Goal: Transaction & Acquisition: Register for event/course

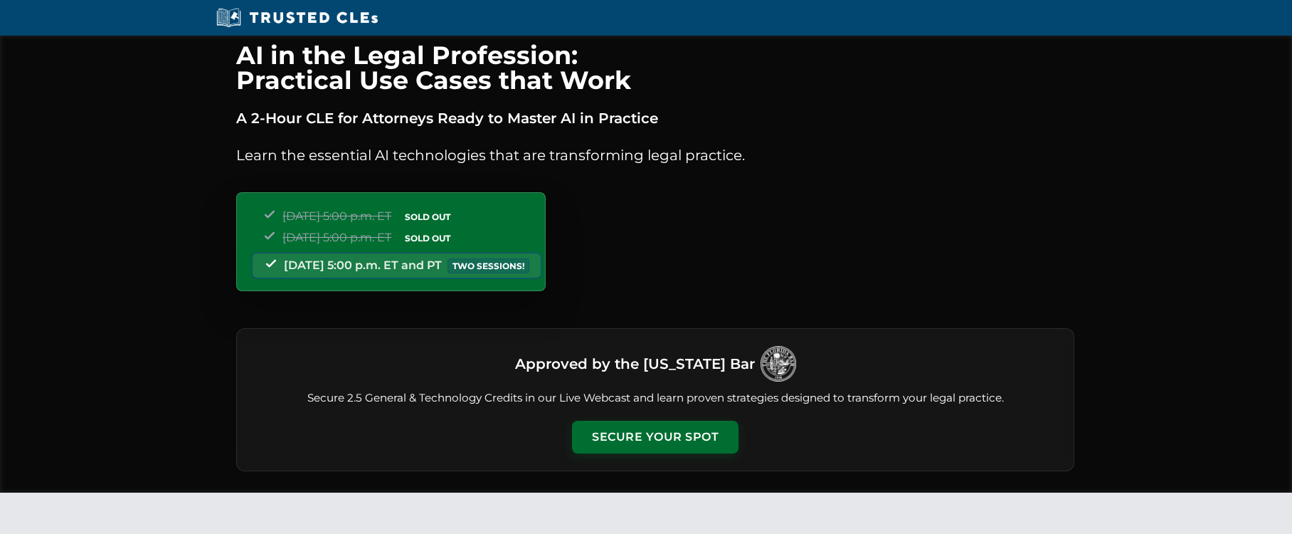
click at [354, 263] on div "Tuesday, September 23 | 5:00 p.m. ET SOLD OUT Thursday, September 25 | 5:00 p.m…" at bounding box center [390, 241] width 309 height 99
click at [658, 438] on button "Secure Your Spot" at bounding box center [655, 435] width 166 height 33
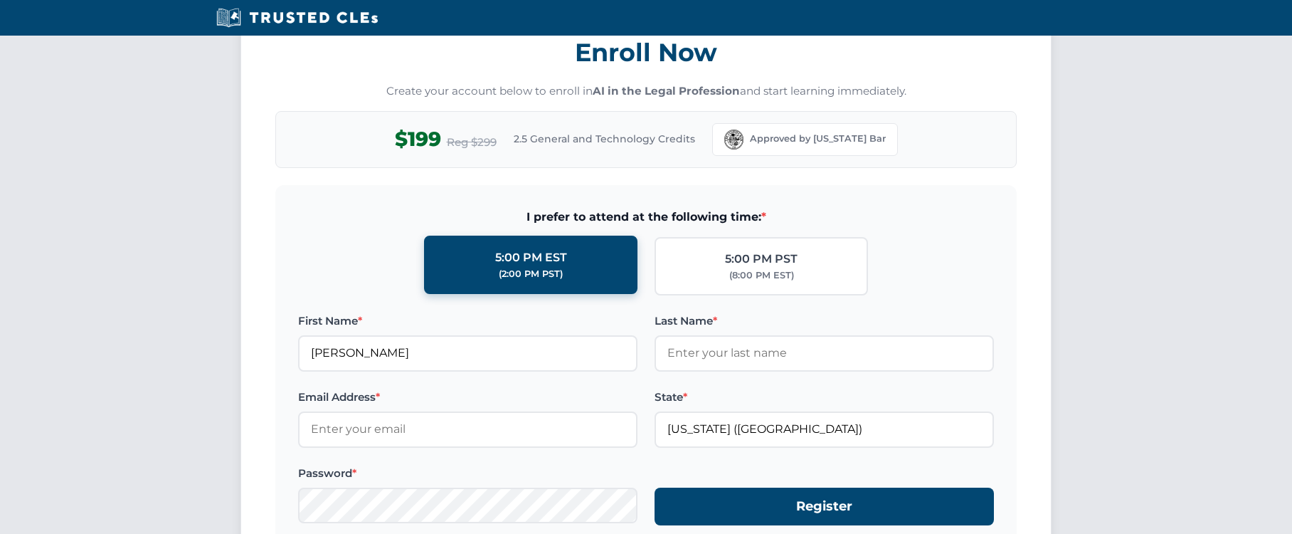
click at [497, 254] on div "5:00 PM EST" at bounding box center [531, 257] width 72 height 18
click at [0, 0] on input "5:00 PM EST (2:00 PM PST)" at bounding box center [0, 0] width 0 height 0
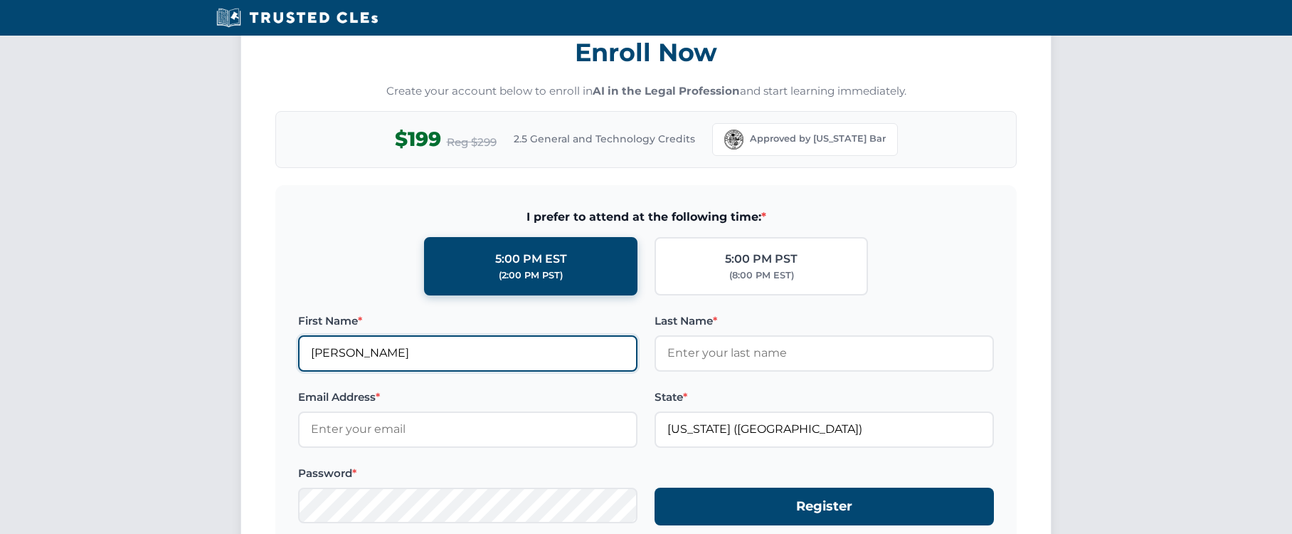
click at [428, 368] on input "Ines" at bounding box center [467, 353] width 339 height 36
type input "I"
type input "[PERSON_NAME]"
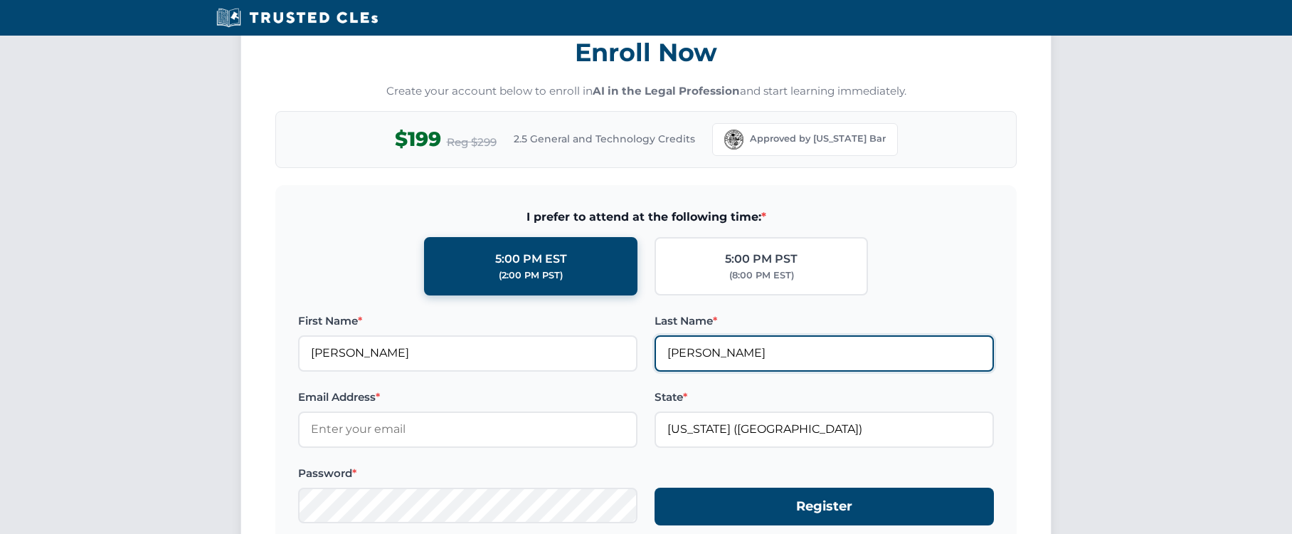
type input "[PERSON_NAME]"
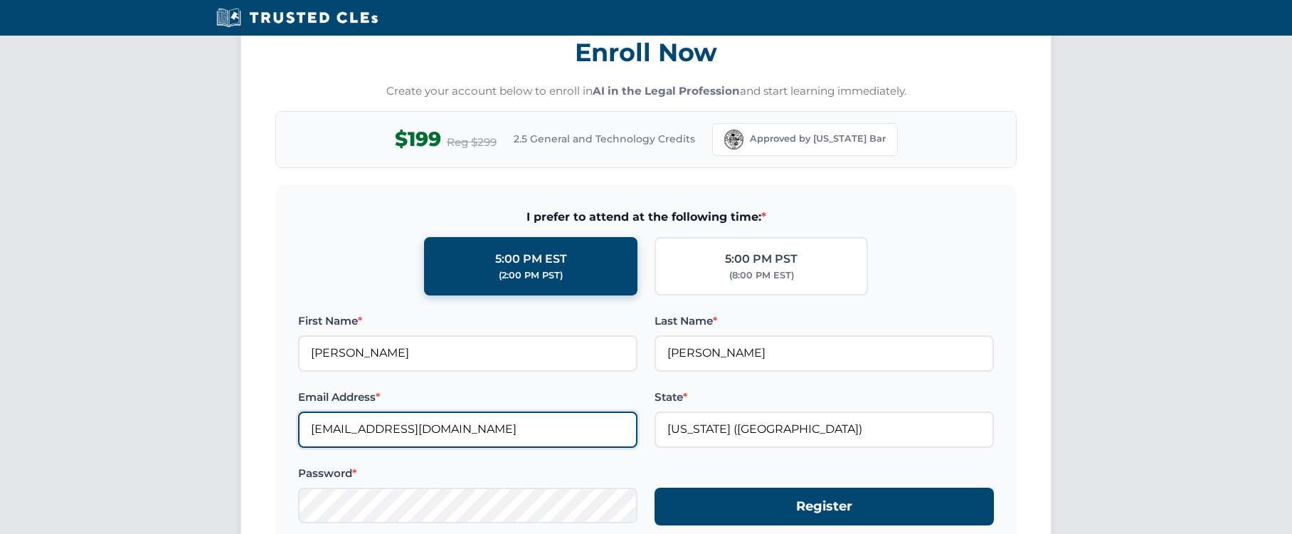
type input "[EMAIL_ADDRESS][DOMAIN_NAME]"
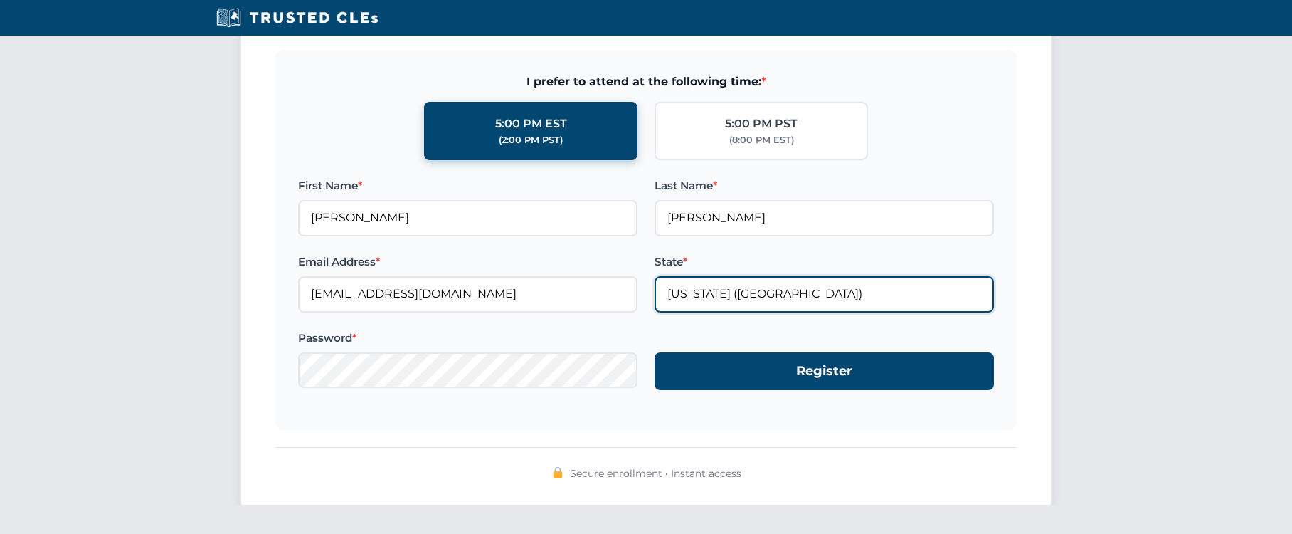
scroll to position [1399, 0]
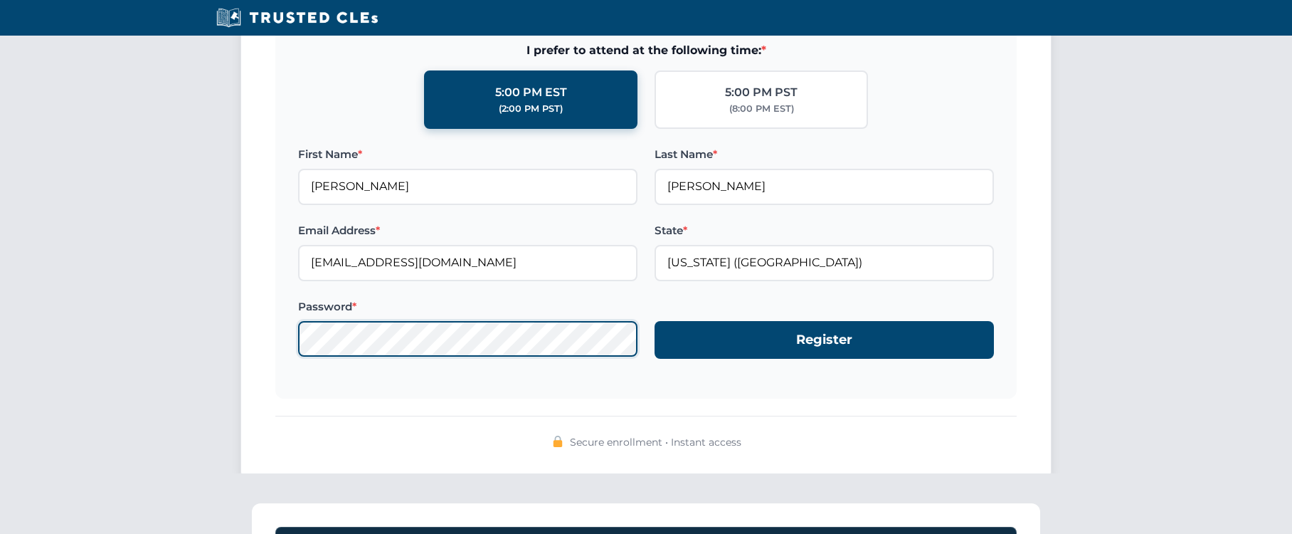
click at [267, 336] on div "Enroll Now Create your account below to enroll in AI in the Legal Profession an…" at bounding box center [645, 157] width 811 height 646
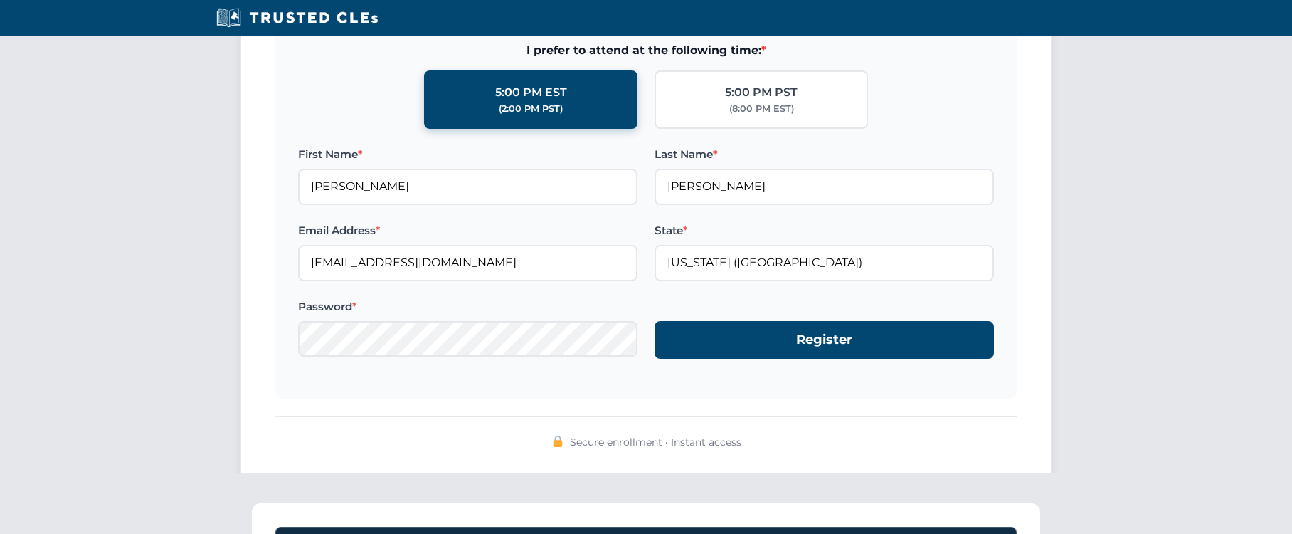
click at [821, 422] on div "Secure enrollment • Instant access" at bounding box center [645, 433] width 741 height 36
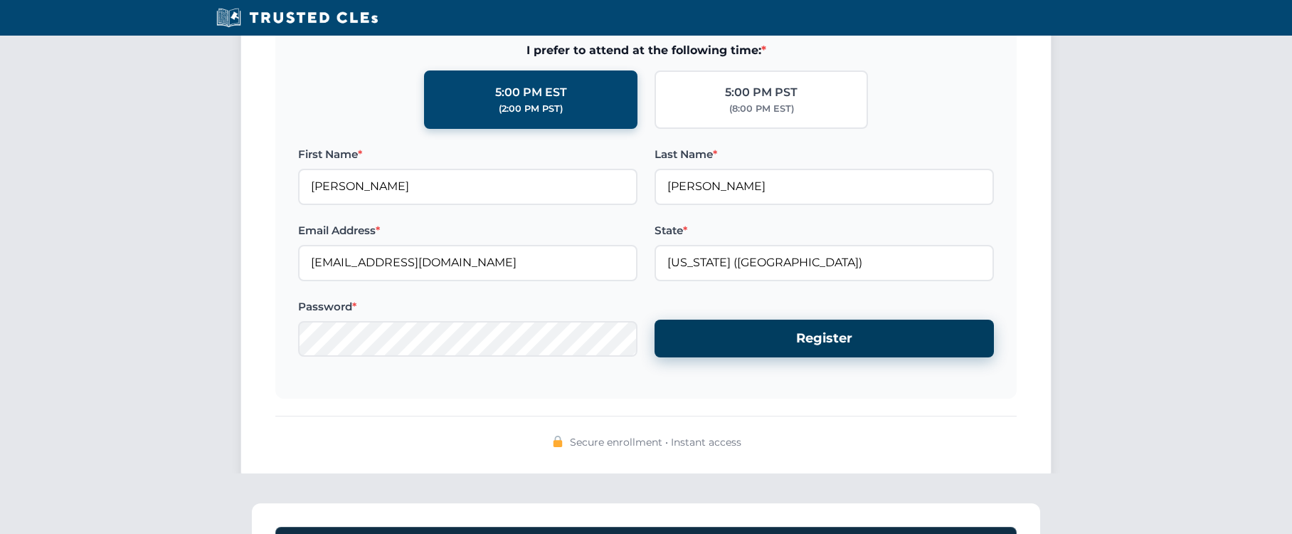
click at [820, 344] on button "Register" at bounding box center [823, 338] width 339 height 38
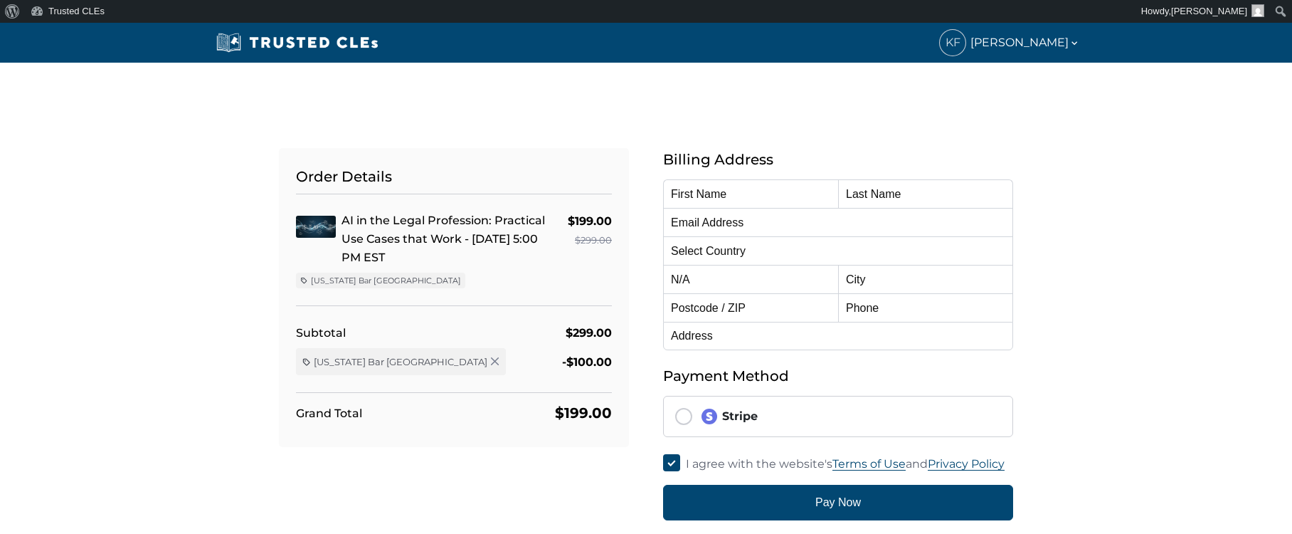
type input "[PERSON_NAME]"
type input "[EMAIL_ADDRESS][DOMAIN_NAME]"
select select "[GEOGRAPHIC_DATA]"
radio input "true"
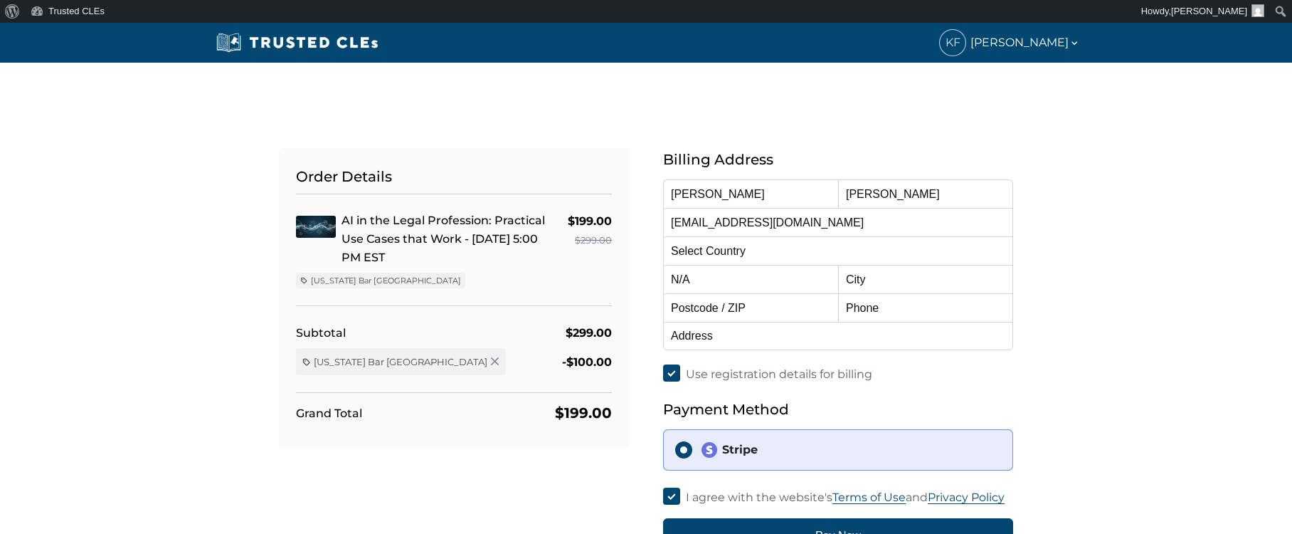
select select "[US_STATE]"
click at [723, 191] on input "[PERSON_NAME]" at bounding box center [750, 193] width 175 height 28
drag, startPoint x: 716, startPoint y: 193, endPoint x: 524, endPoint y: 185, distance: 192.2
click at [524, 185] on div "Order Details AI in the Legal Profession: Practical Use Cases that Work - [DATE…" at bounding box center [646, 334] width 768 height 440
type input "[PERSON_NAME]"
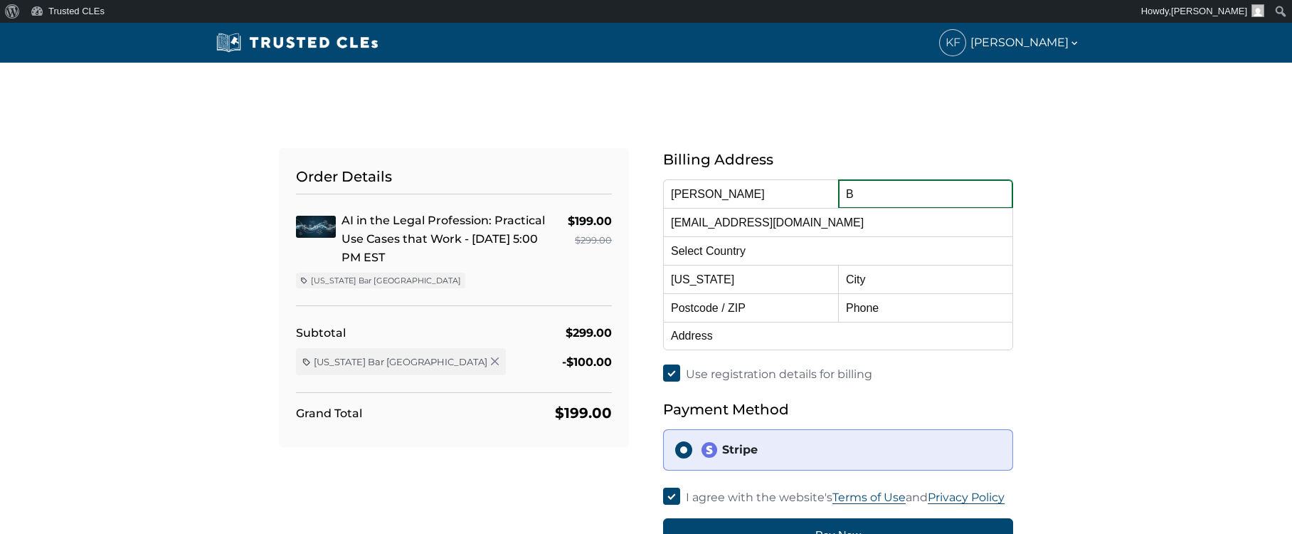
type input "B"
click at [722, 191] on input "[PERSON_NAME]" at bounding box center [750, 193] width 175 height 28
type input "[PERSON_NAME]"
type input "d"
type input "[EMAIL_ADDRESS][DOMAIN_NAME]"
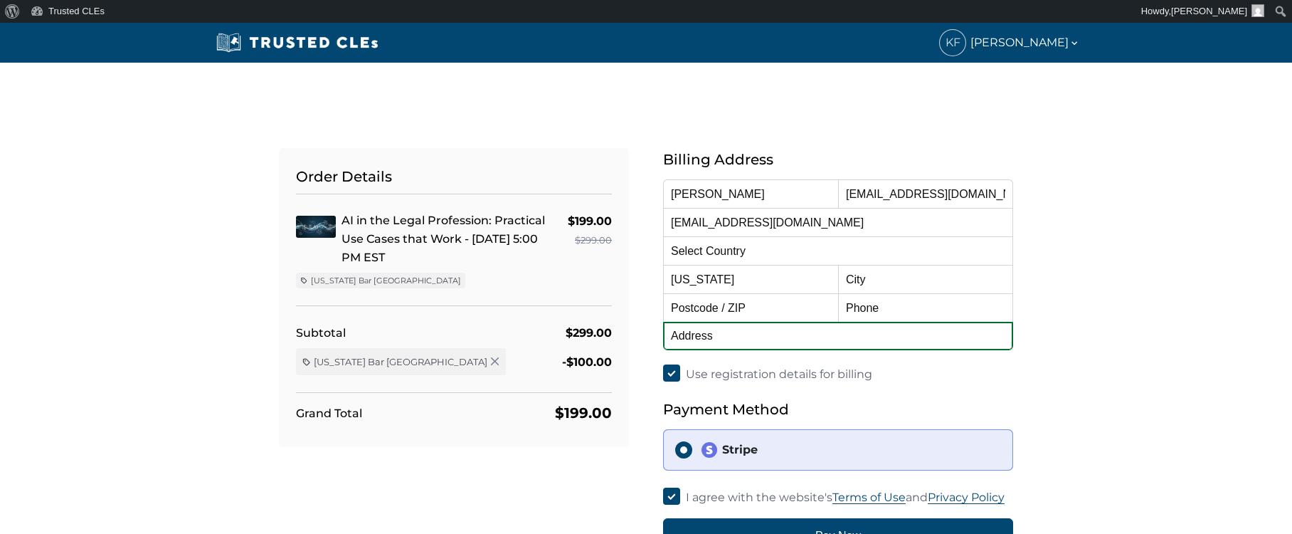
click at [752, 340] on input "text" at bounding box center [838, 336] width 350 height 28
type input "[STREET_ADDRESS][PERSON_NAME][PERSON_NAME]"
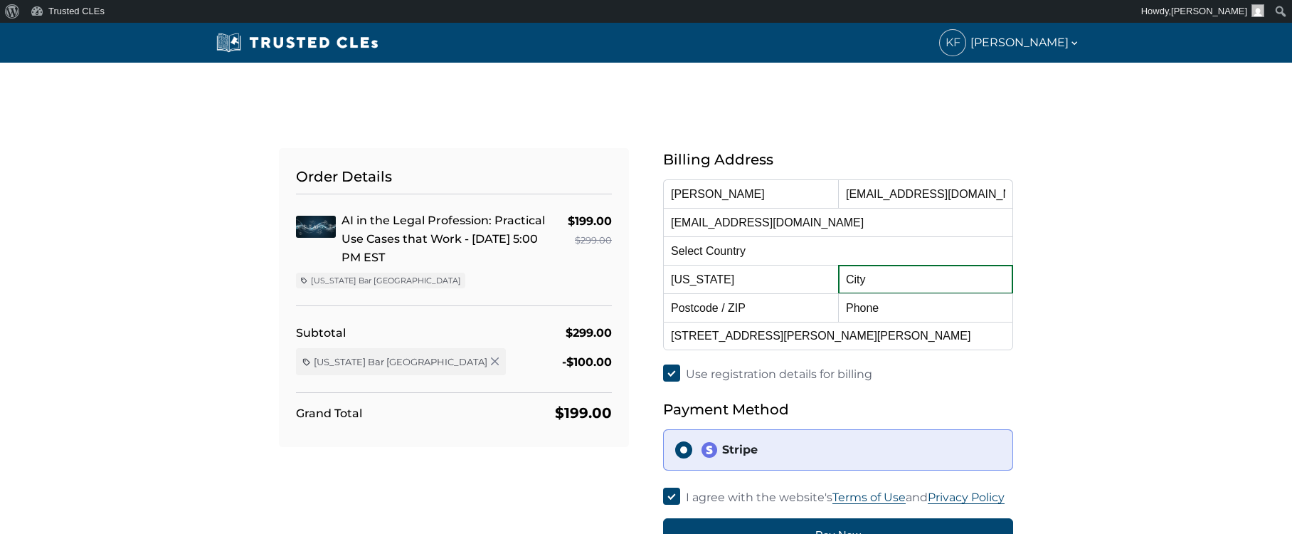
click at [877, 277] on input "text" at bounding box center [925, 279] width 175 height 28
type input "Coral Gables"
click at [663, 518] on button "Pay Now" at bounding box center [838, 536] width 350 height 36
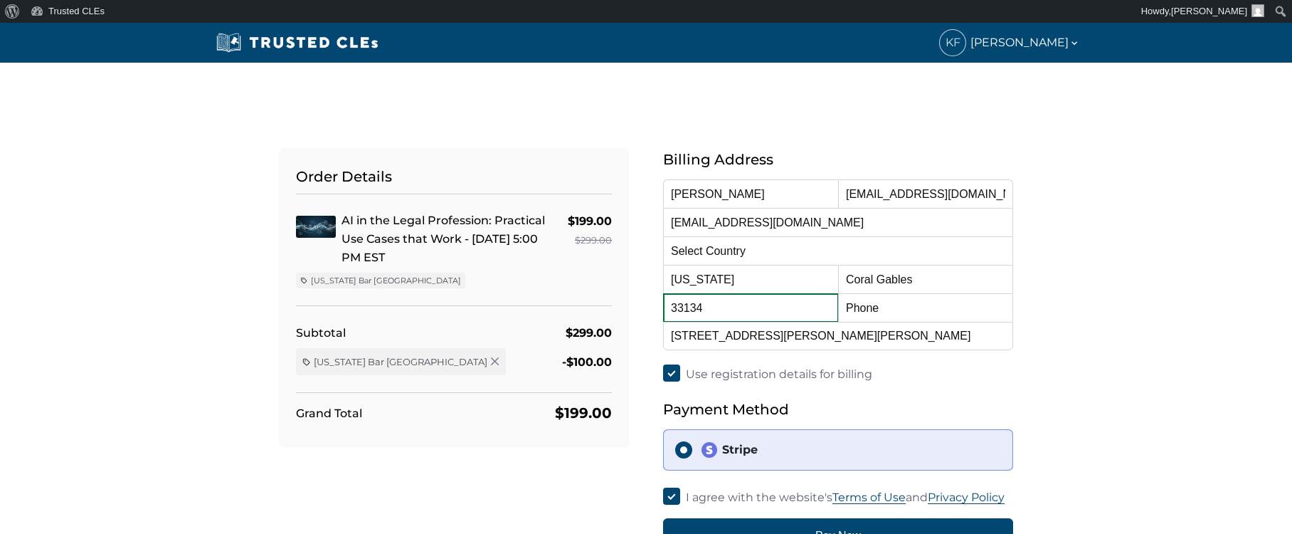
type input "33134"
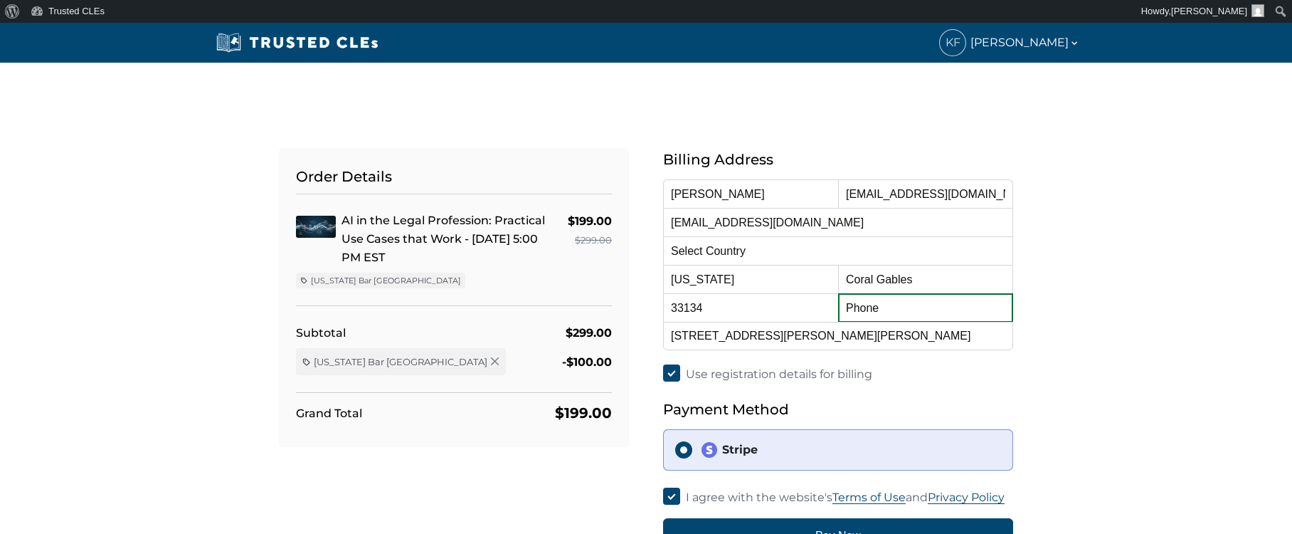
click at [932, 314] on input "text" at bounding box center [925, 307] width 175 height 28
type input "13058540800"
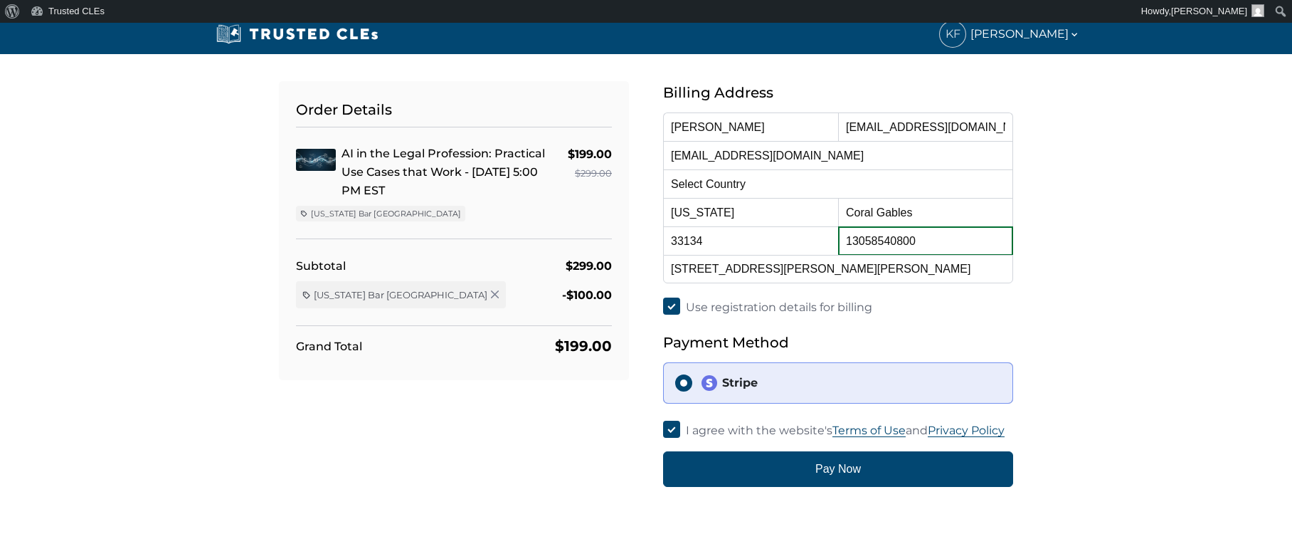
scroll to position [69, 0]
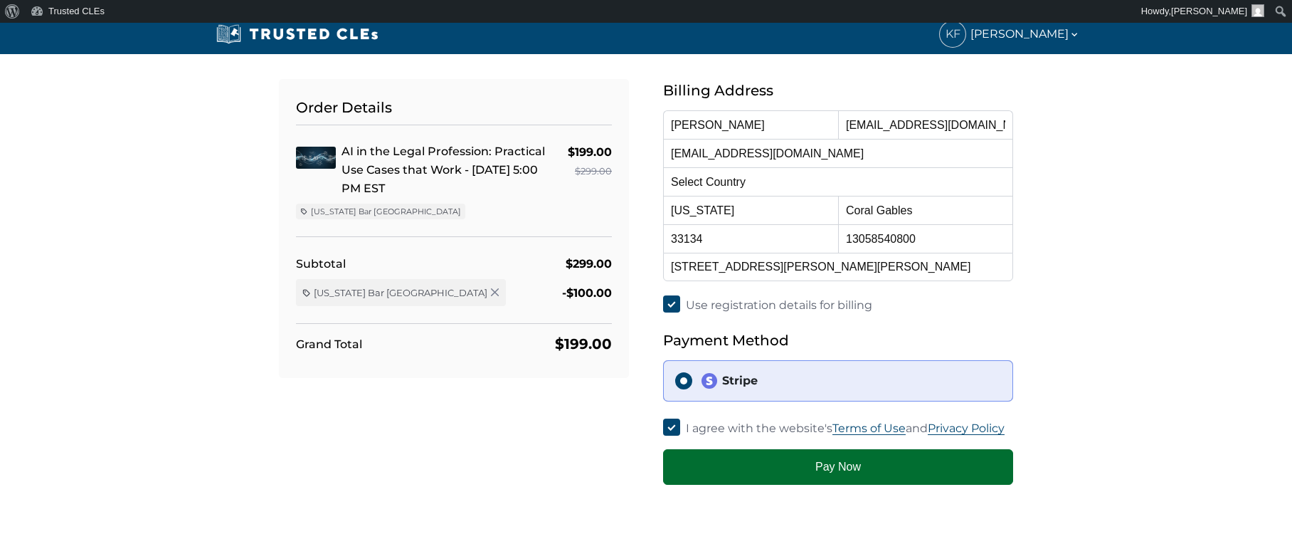
click at [814, 467] on button "Pay Now" at bounding box center [838, 467] width 350 height 36
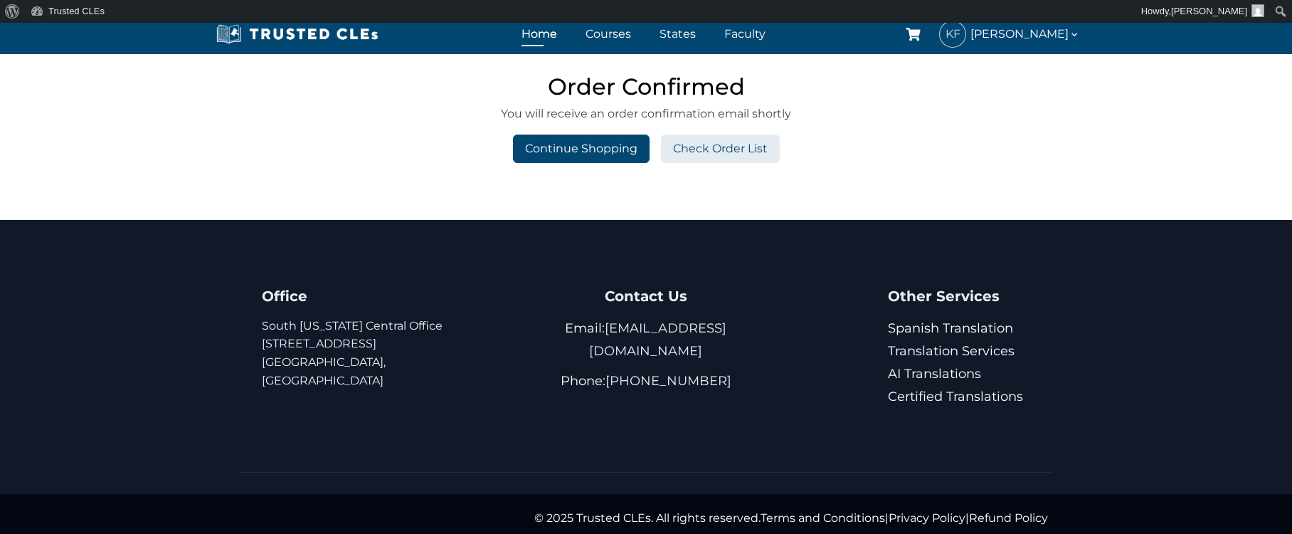
scroll to position [203, 0]
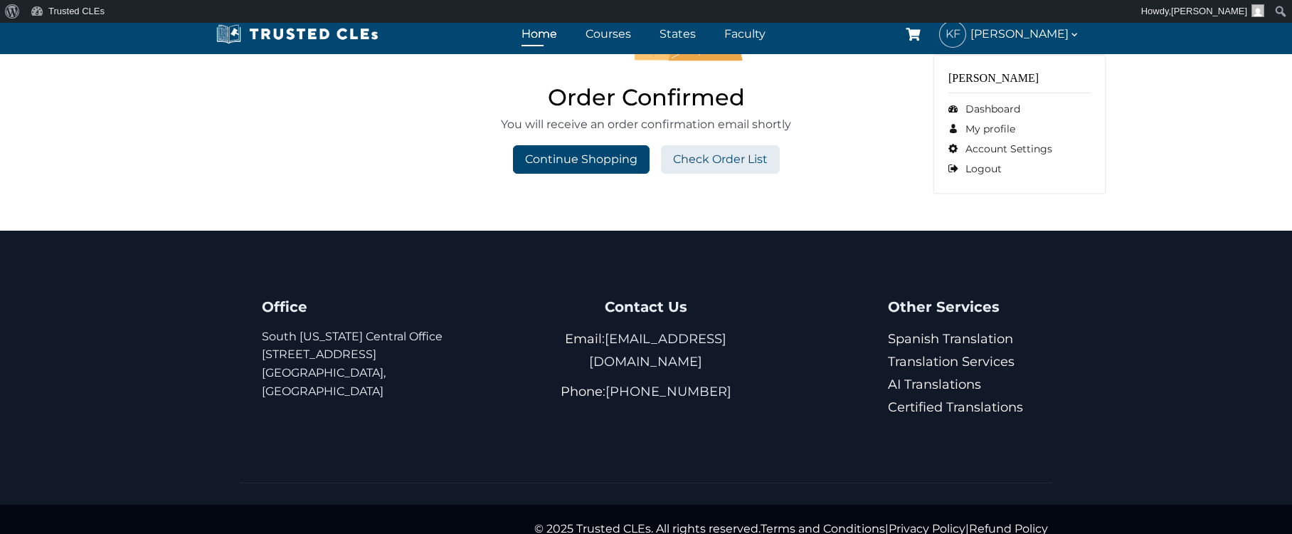
click at [1009, 35] on span "[PERSON_NAME]" at bounding box center [1025, 33] width 110 height 19
click at [996, 112] on link "Dashboard" at bounding box center [1019, 109] width 142 height 20
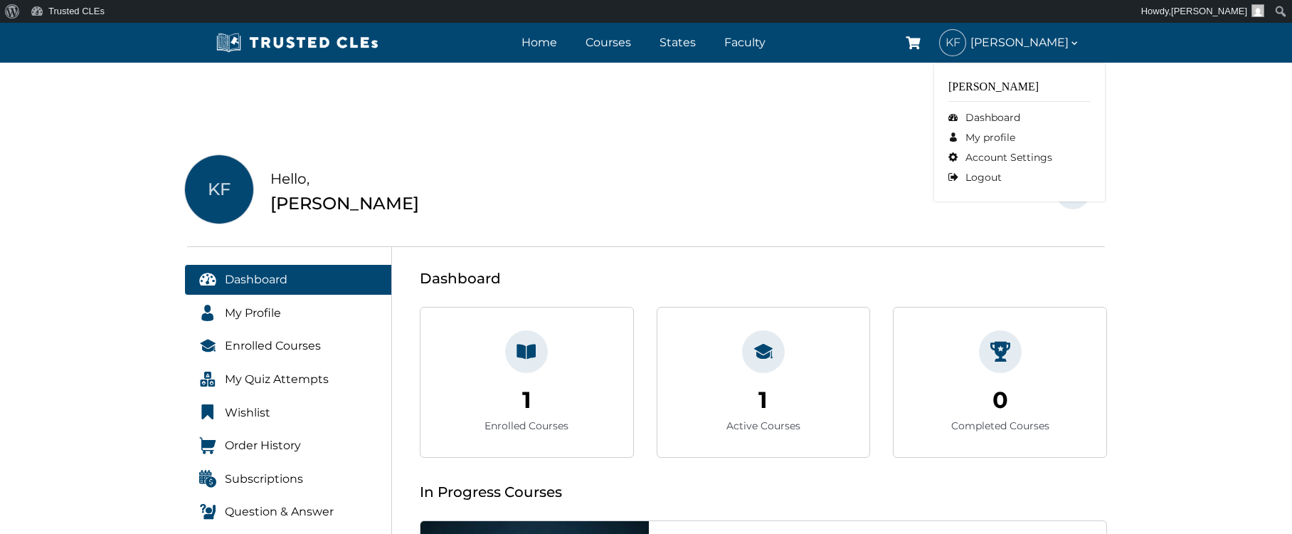
click at [1054, 43] on span "[PERSON_NAME]" at bounding box center [1025, 42] width 110 height 19
